Goal: Task Accomplishment & Management: Complete application form

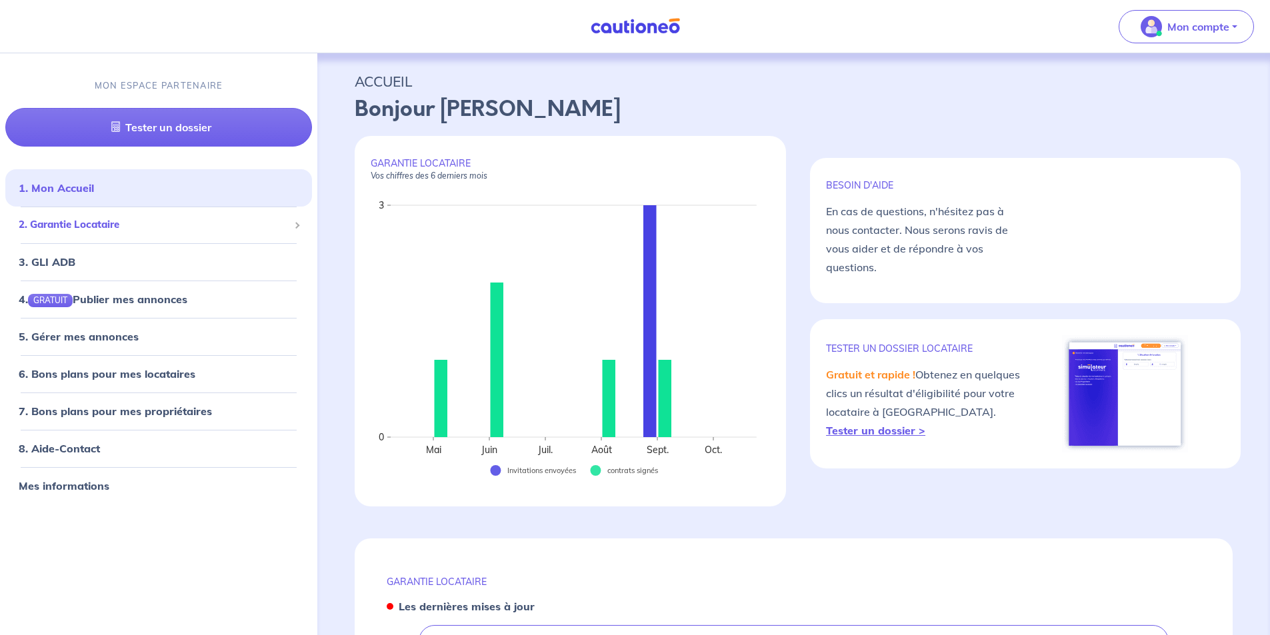
click at [221, 233] on div "2. Garantie Locataire" at bounding box center [158, 225] width 307 height 26
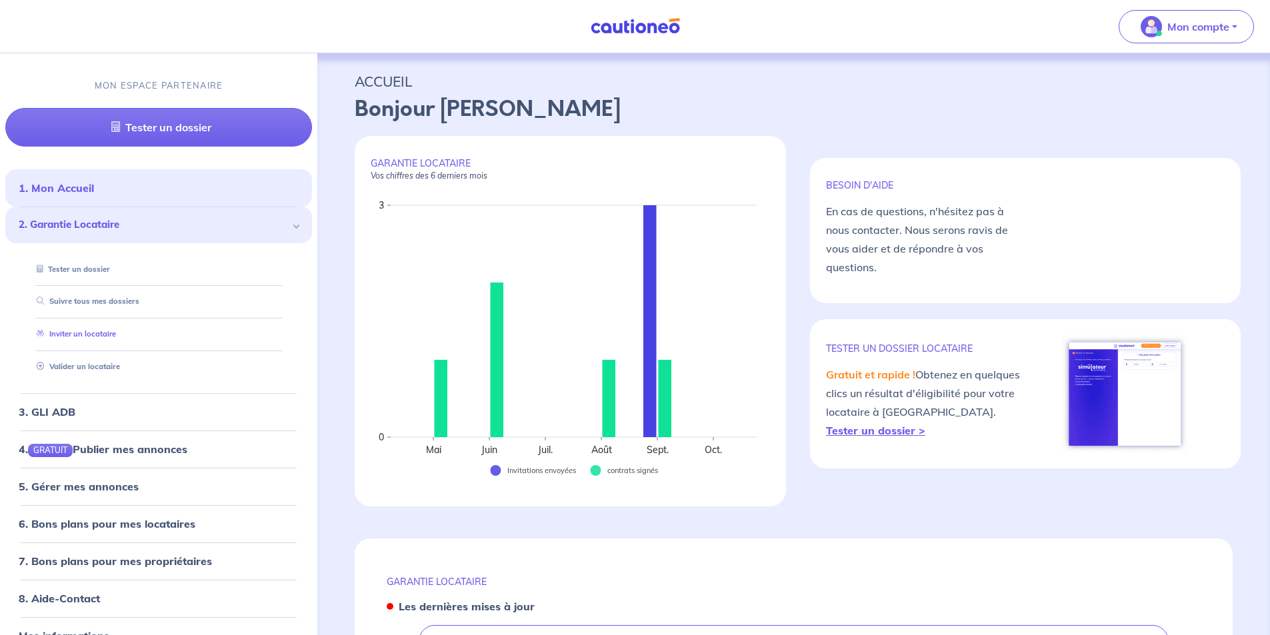
click at [114, 339] on link "Inviter un locataire" at bounding box center [73, 334] width 85 height 9
select select "FR"
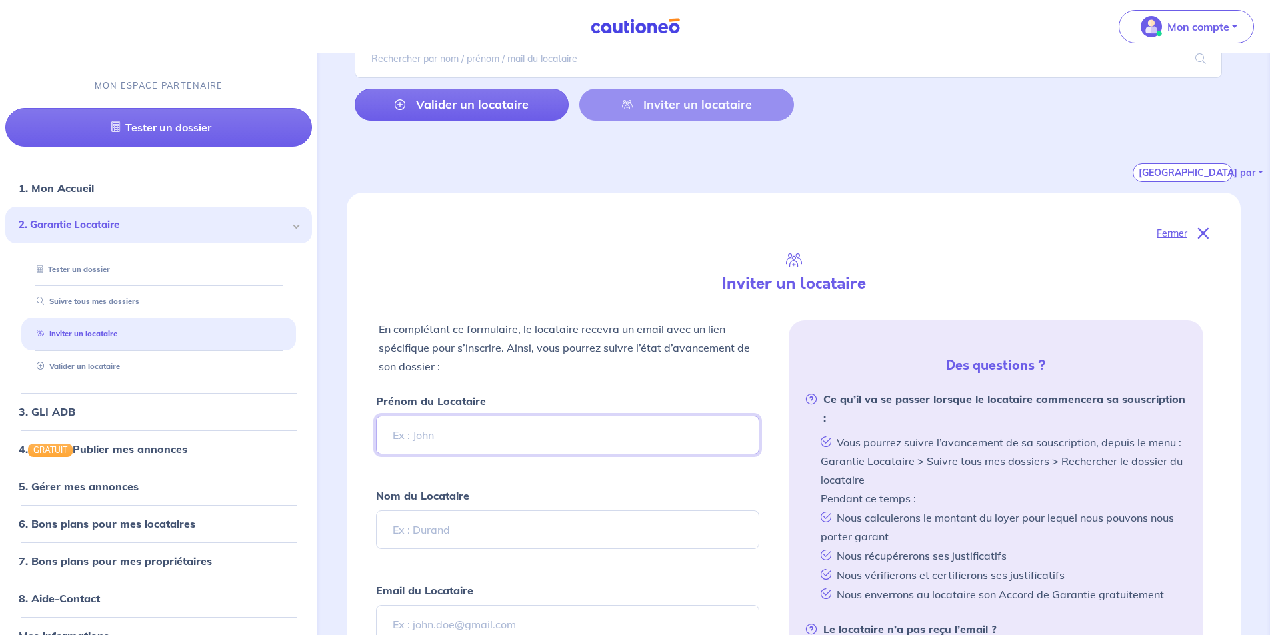
scroll to position [133, 0]
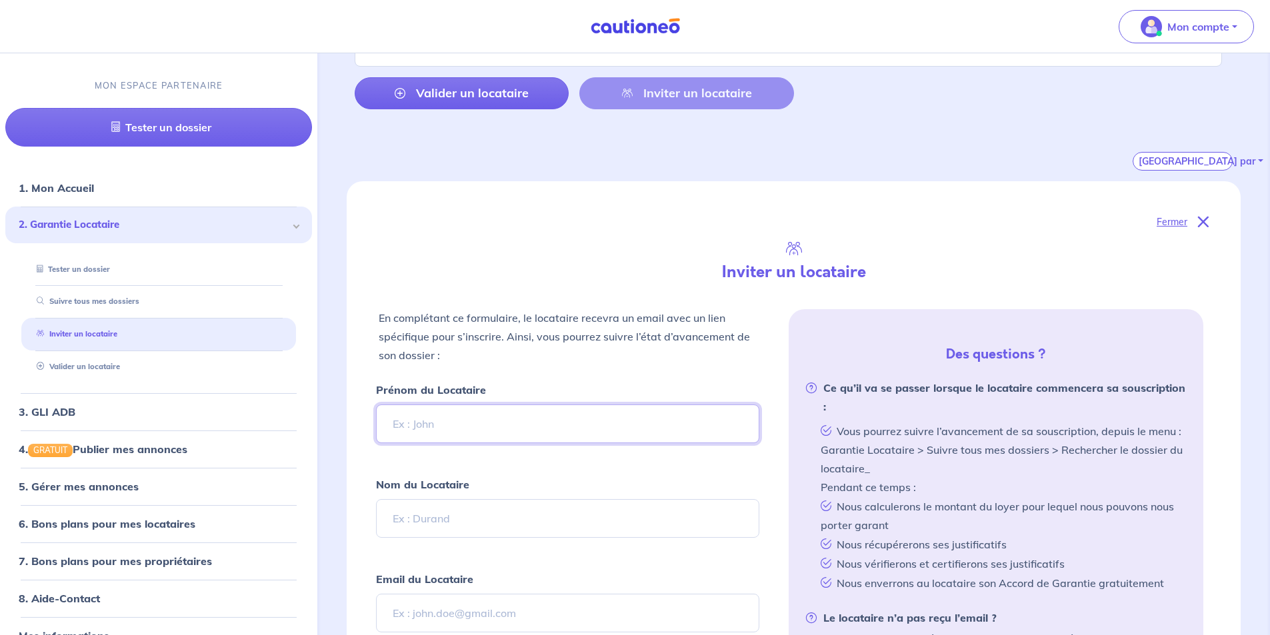
click at [595, 439] on input "Prénom du Locataire" at bounding box center [567, 424] width 383 height 39
click at [405, 425] on input "[PERSON_NAME]" at bounding box center [567, 424] width 383 height 39
type input "Séverine"
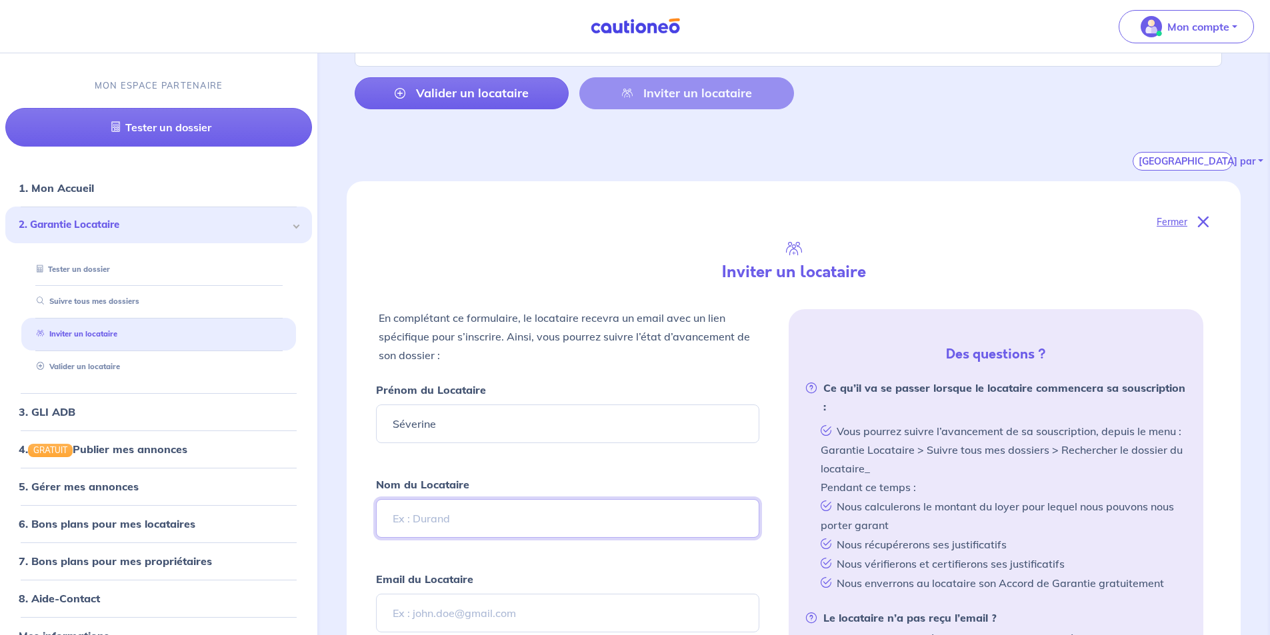
click at [474, 523] on input "Nom du Locataire" at bounding box center [567, 518] width 383 height 39
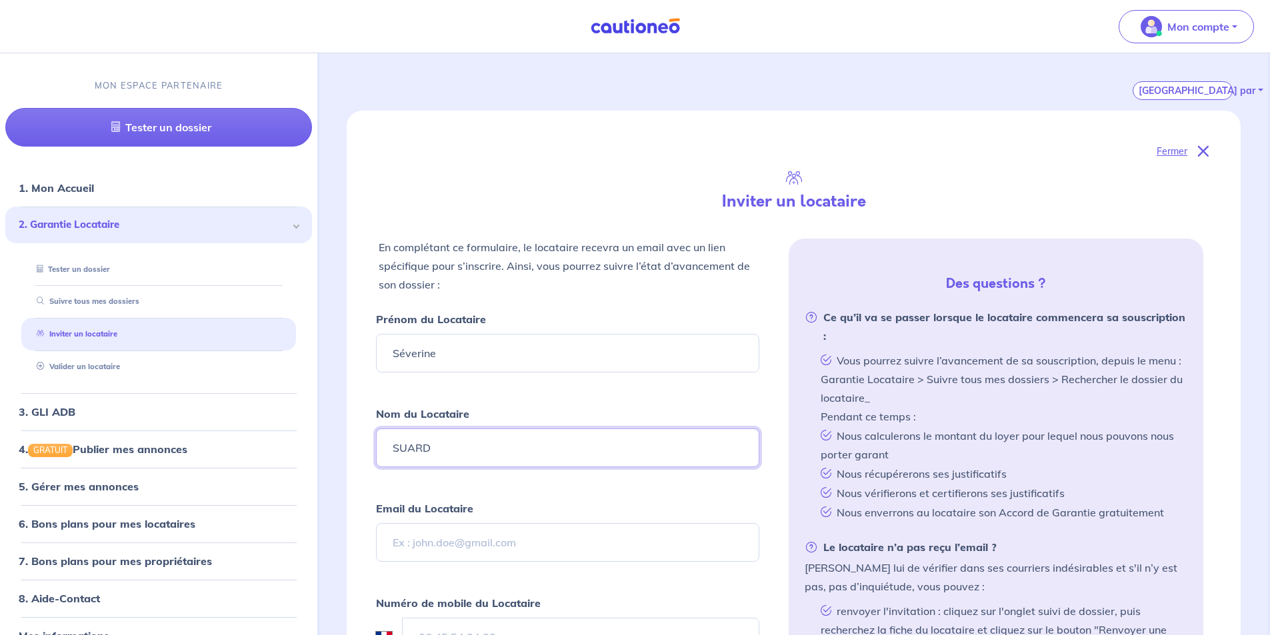
scroll to position [267, 0]
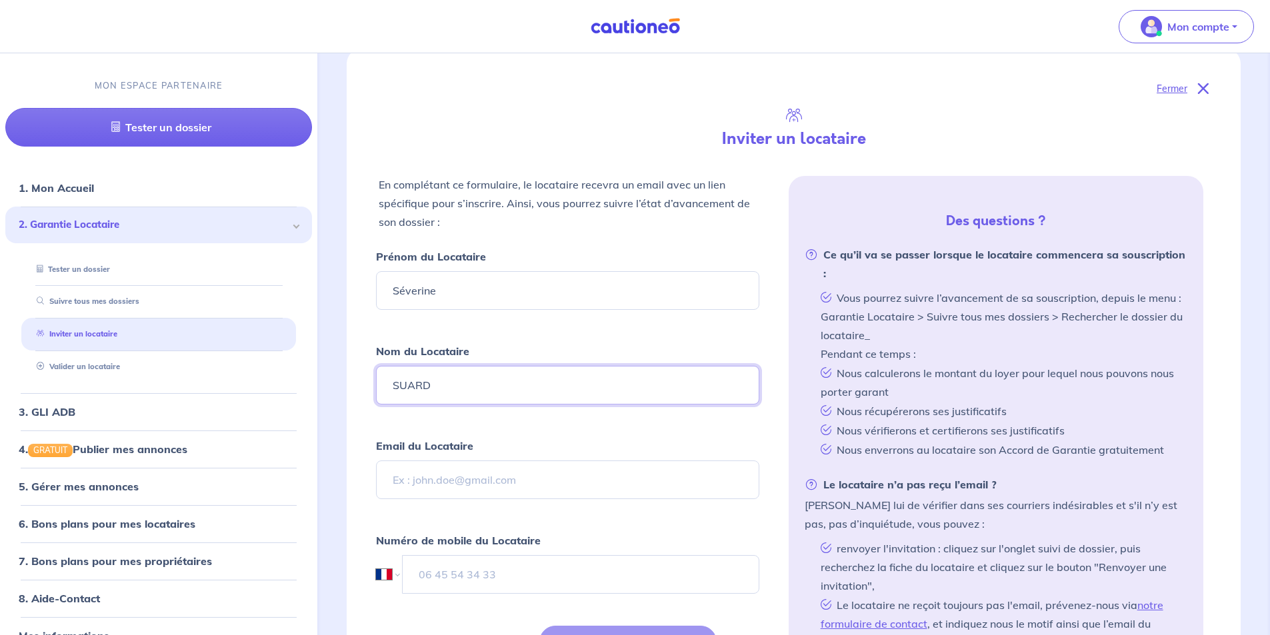
type input "SUARD"
click at [469, 473] on input "Email du Locataire" at bounding box center [567, 480] width 383 height 39
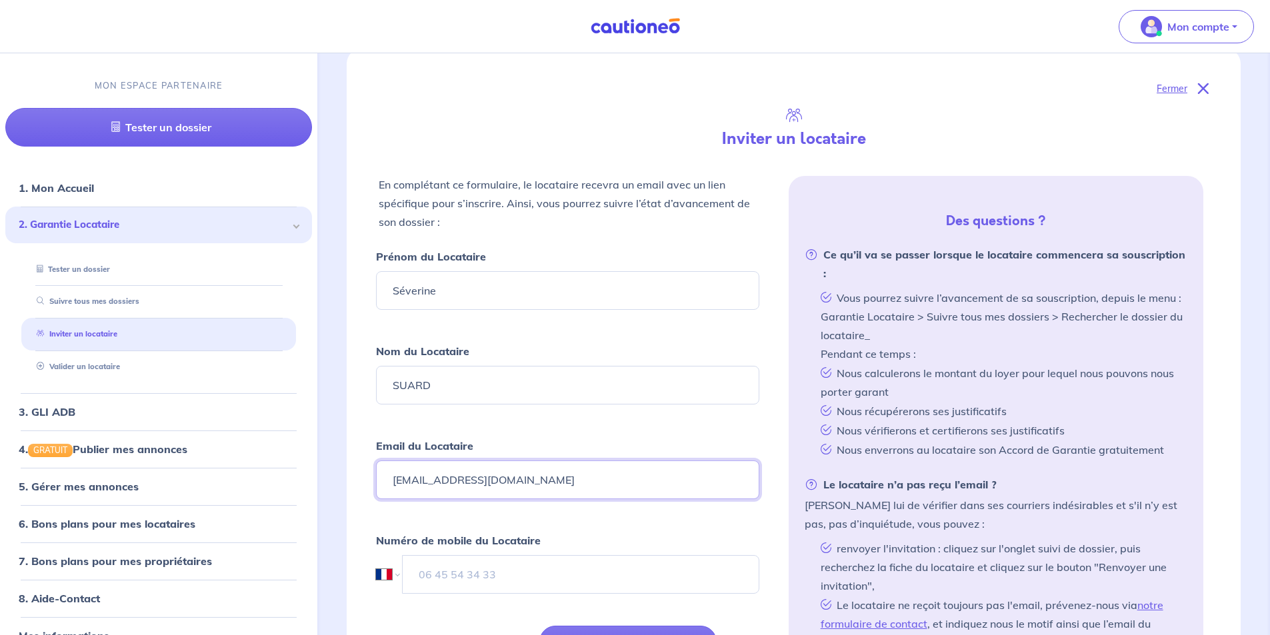
type input "[EMAIL_ADDRESS][DOMAIN_NAME]"
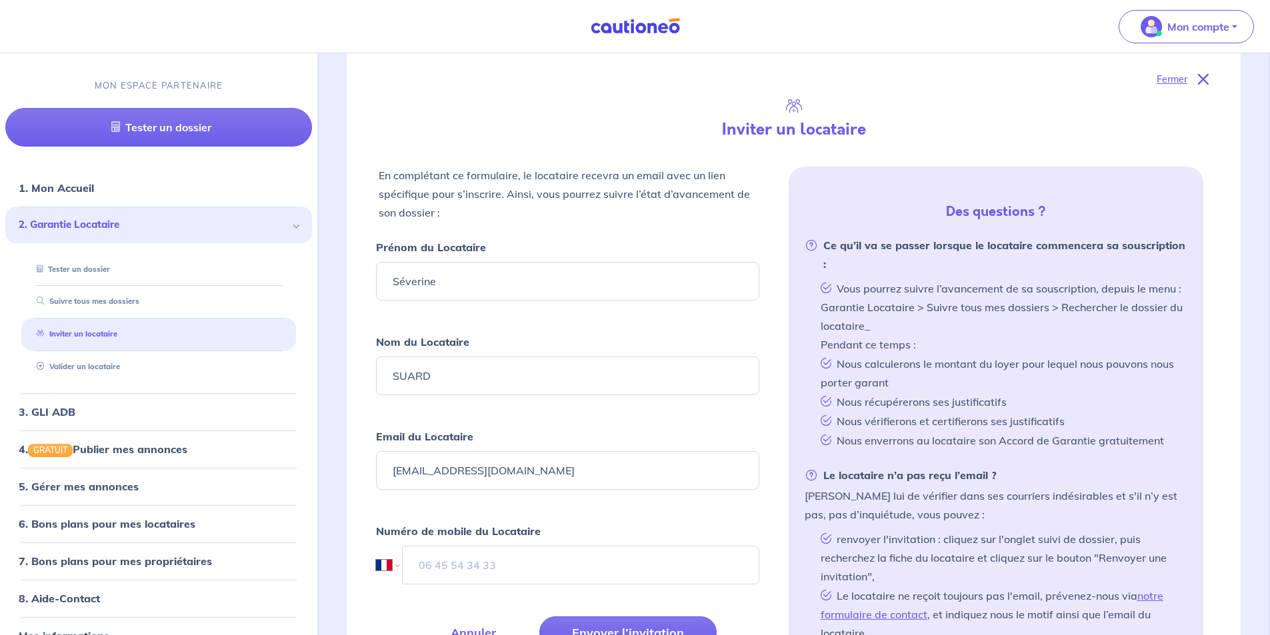
scroll to position [400, 0]
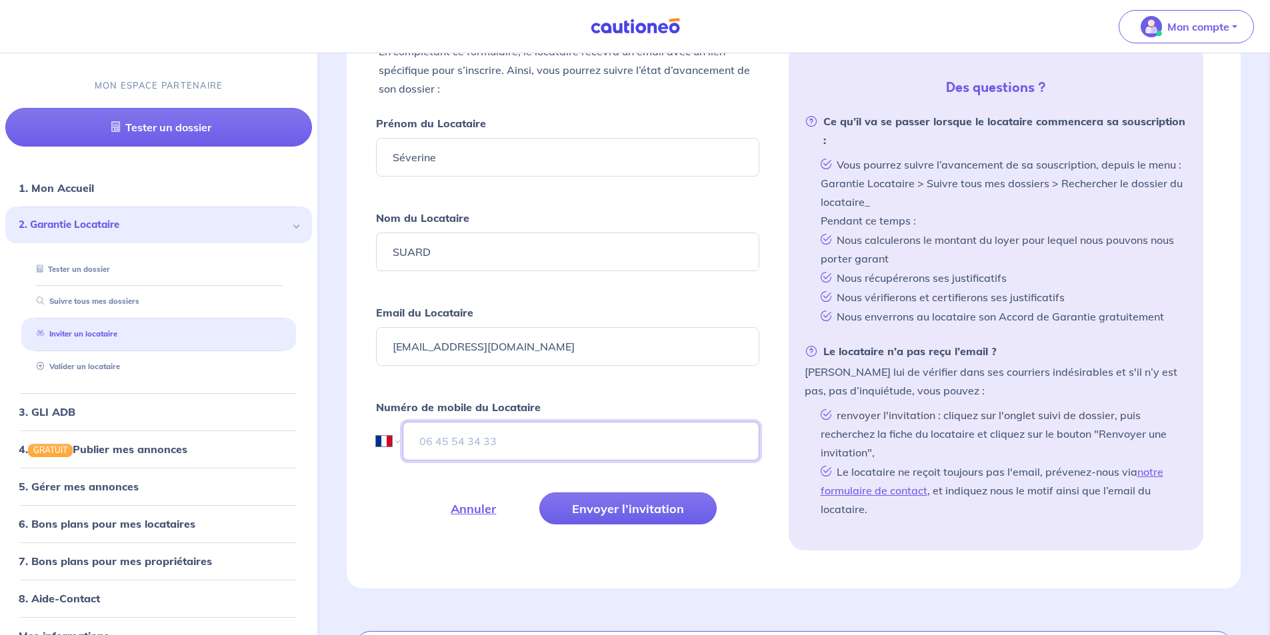
drag, startPoint x: 556, startPoint y: 460, endPoint x: 559, endPoint y: 430, distance: 30.1
click at [556, 460] on input "tel" at bounding box center [581, 441] width 356 height 39
type input "06 40 87 21 63"
click at [609, 504] on button "Envoyer l’invitation" at bounding box center [627, 509] width 177 height 32
